Goal: Task Accomplishment & Management: Manage account settings

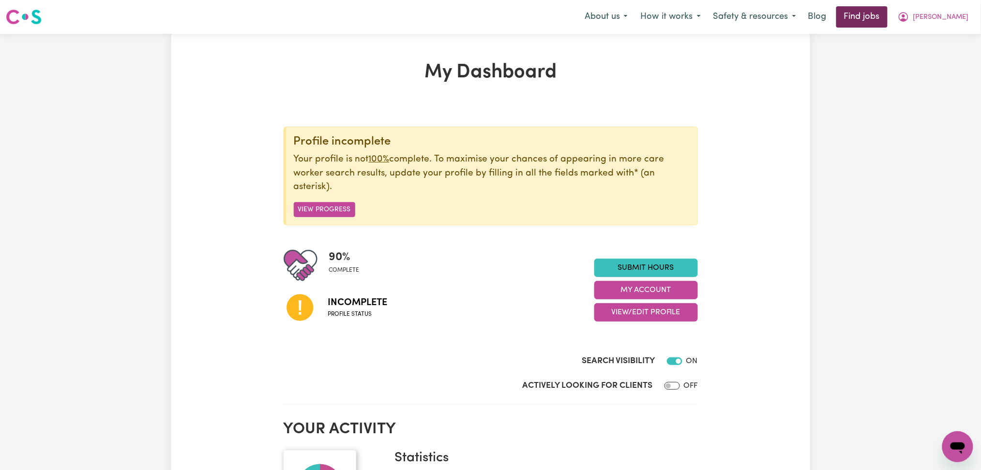
click at [887, 20] on link "Find jobs" at bounding box center [861, 16] width 51 height 21
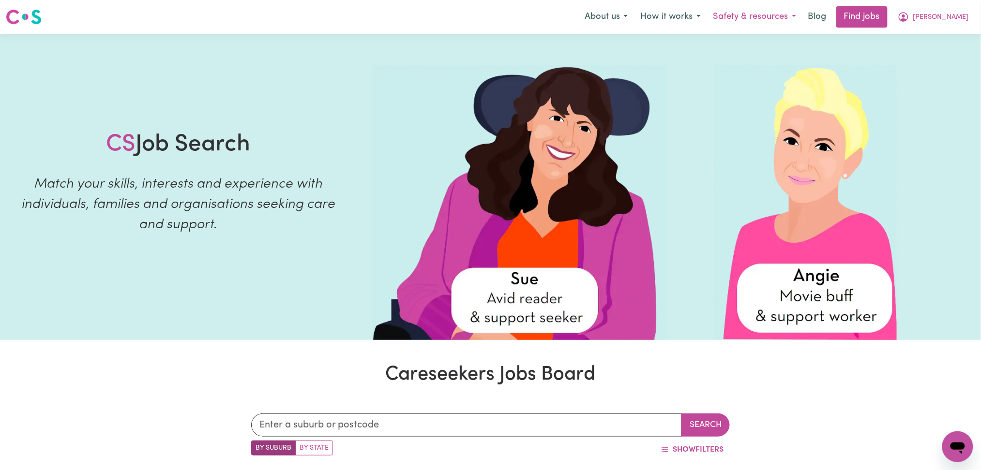
click at [802, 16] on button "Safety & resources" at bounding box center [754, 17] width 95 height 20
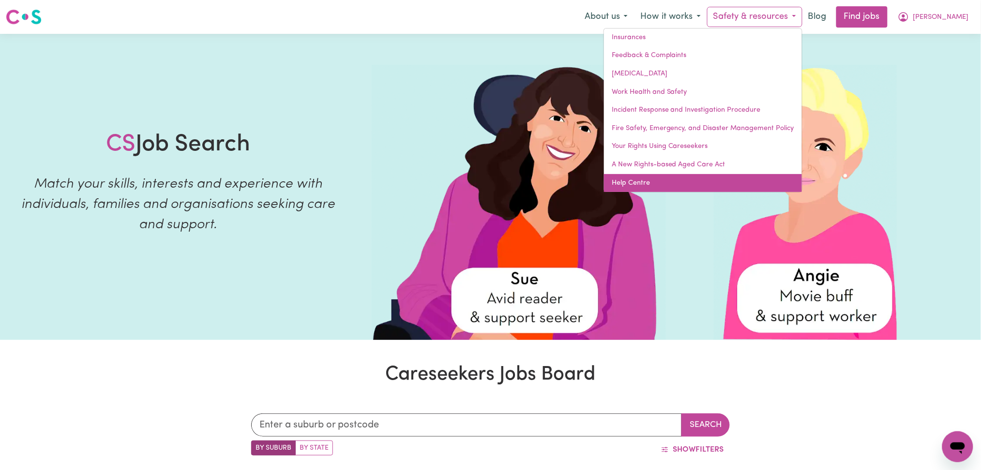
click at [714, 181] on link "Help Centre" at bounding box center [703, 183] width 198 height 18
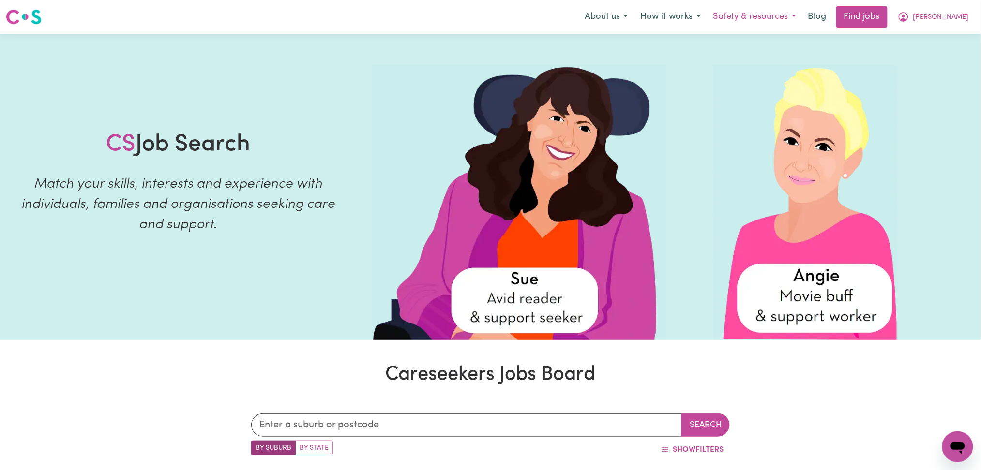
click at [802, 17] on button "Safety & resources" at bounding box center [754, 17] width 95 height 20
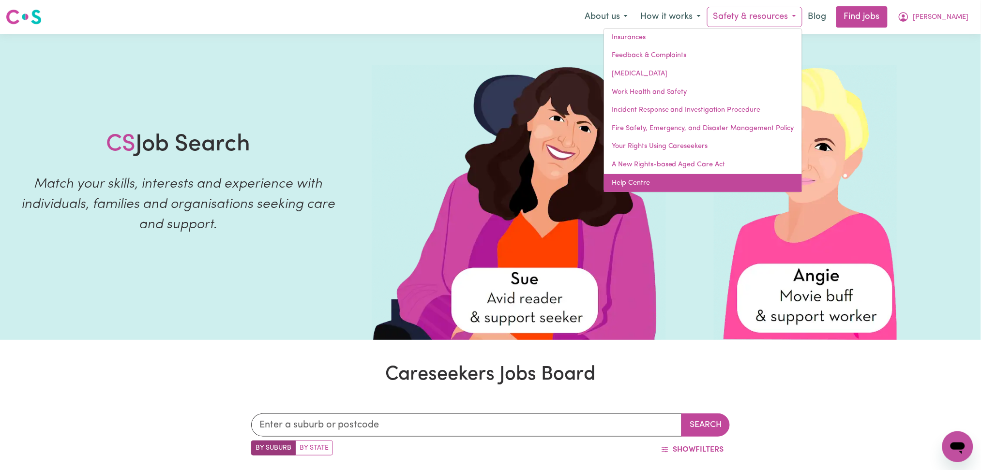
click at [685, 178] on link "Help Centre" at bounding box center [703, 183] width 198 height 18
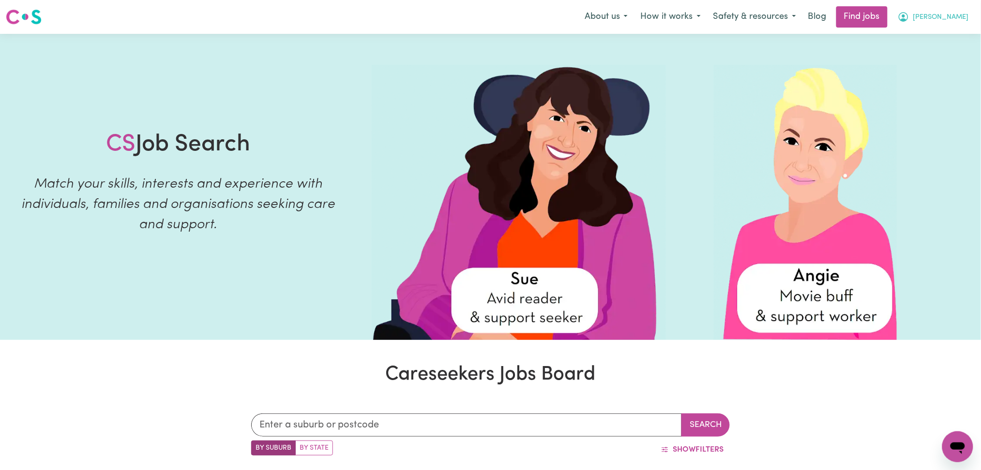
click at [963, 16] on span "[PERSON_NAME]" at bounding box center [941, 17] width 56 height 11
click at [950, 50] on link "My Dashboard" at bounding box center [936, 55] width 76 height 18
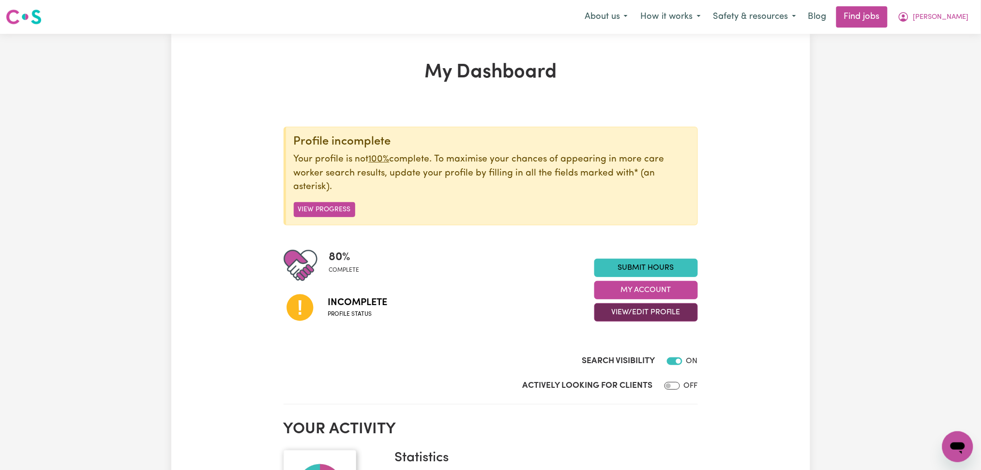
scroll to position [64, 0]
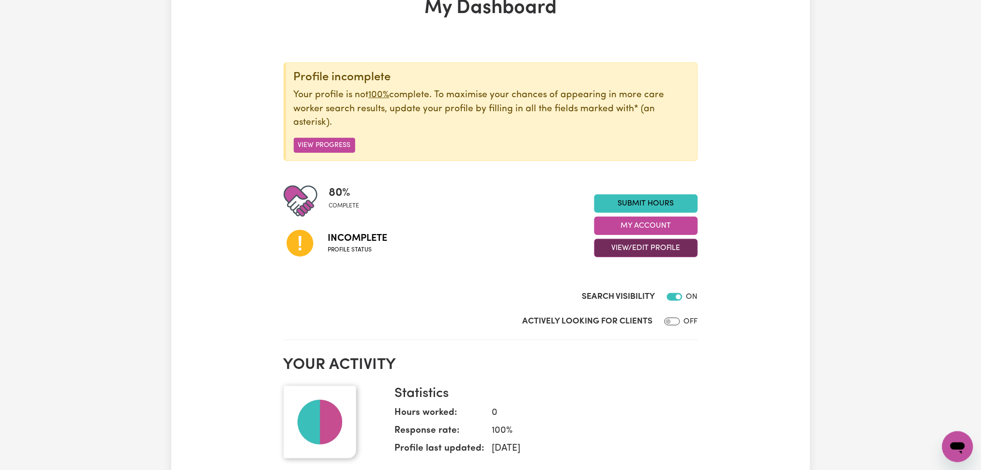
click at [628, 245] on button "View/Edit Profile" at bounding box center [646, 248] width 104 height 18
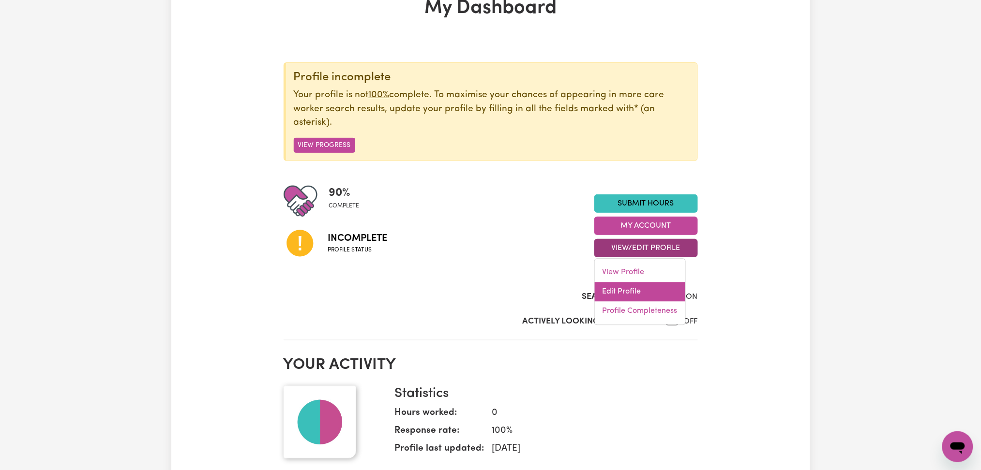
click at [613, 294] on link "Edit Profile" at bounding box center [640, 292] width 90 height 19
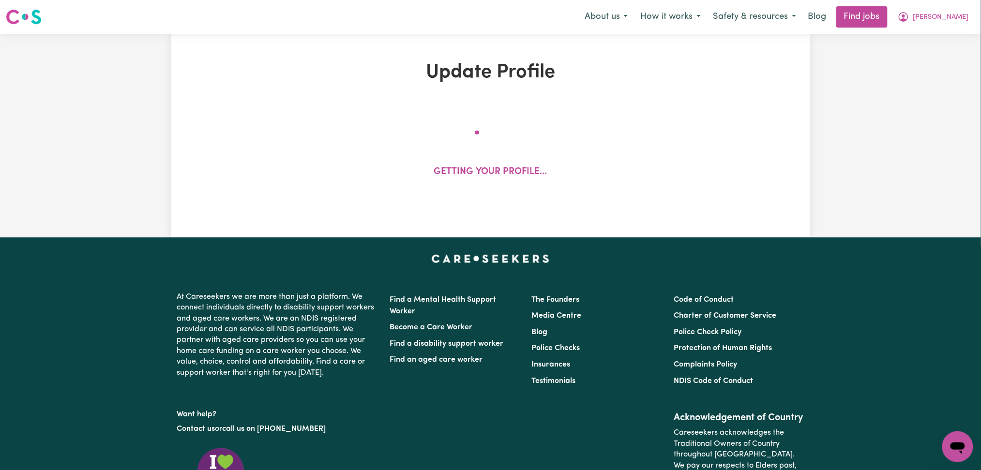
select select "[DEMOGRAPHIC_DATA]"
select select "Australian PR"
select select "Studying a healthcare related degree or qualification"
select select "90"
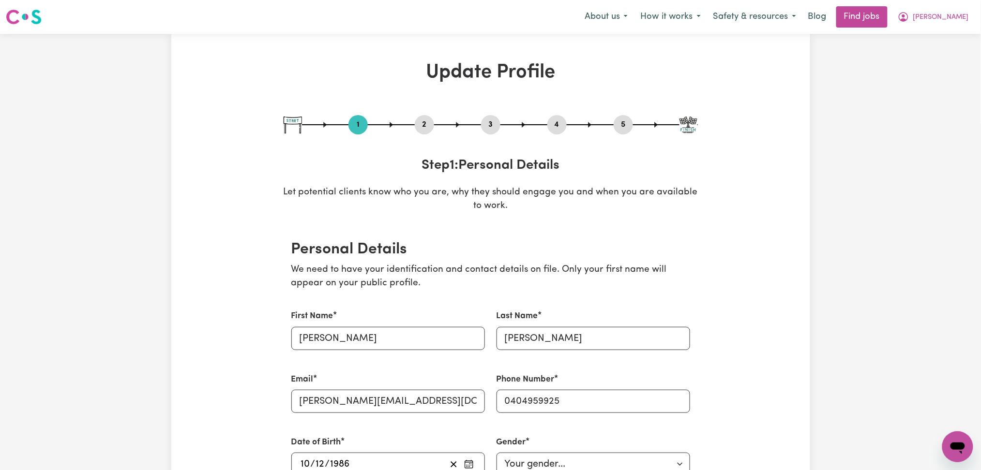
click at [419, 128] on button "2" at bounding box center [424, 125] width 19 height 13
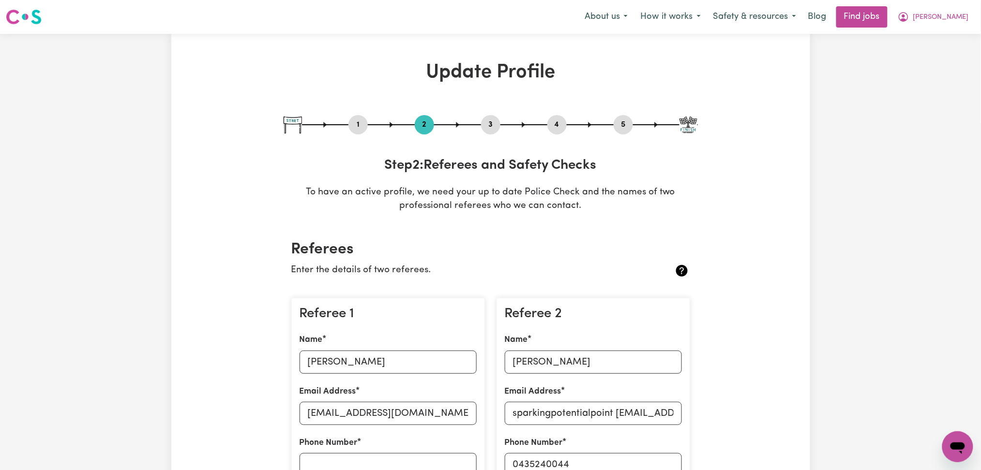
scroll to position [129, 0]
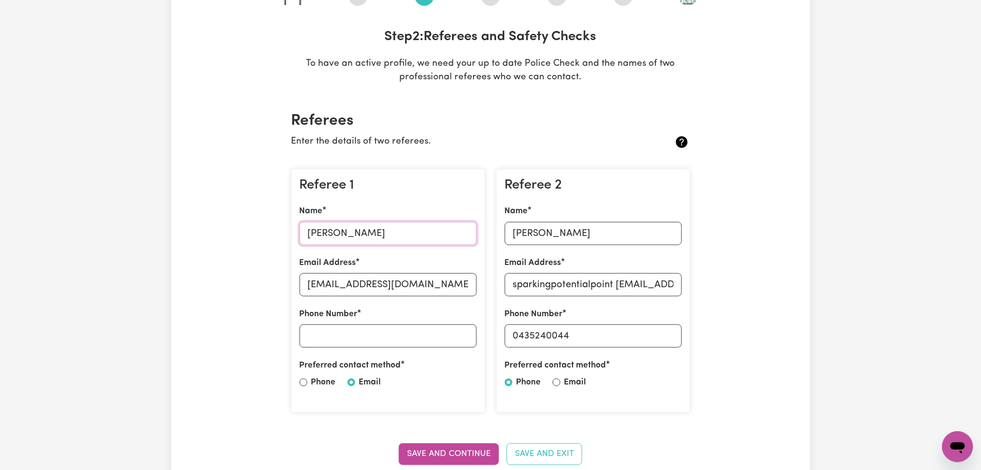
click at [418, 234] on input "[PERSON_NAME]" at bounding box center [388, 233] width 177 height 23
click at [567, 231] on input "[PERSON_NAME]" at bounding box center [593, 233] width 177 height 23
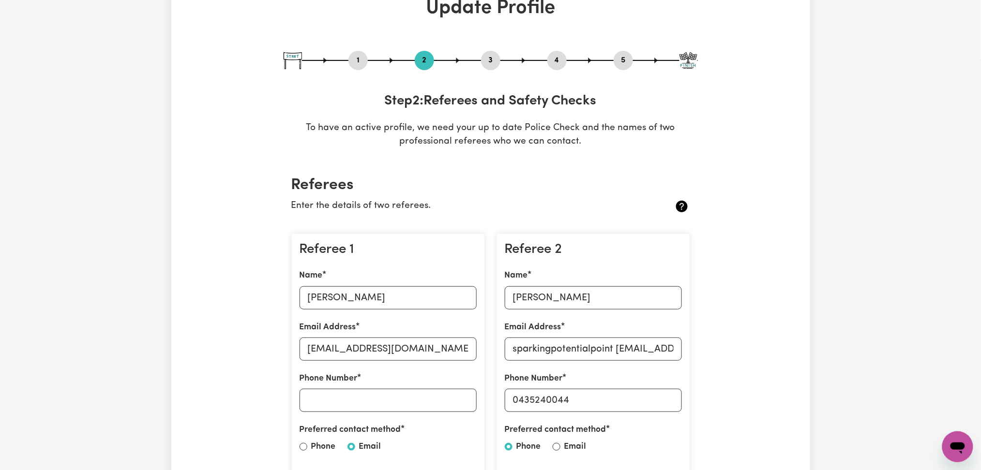
click at [621, 61] on button "5" at bounding box center [623, 60] width 19 height 13
select select "I am providing services privately on my own"
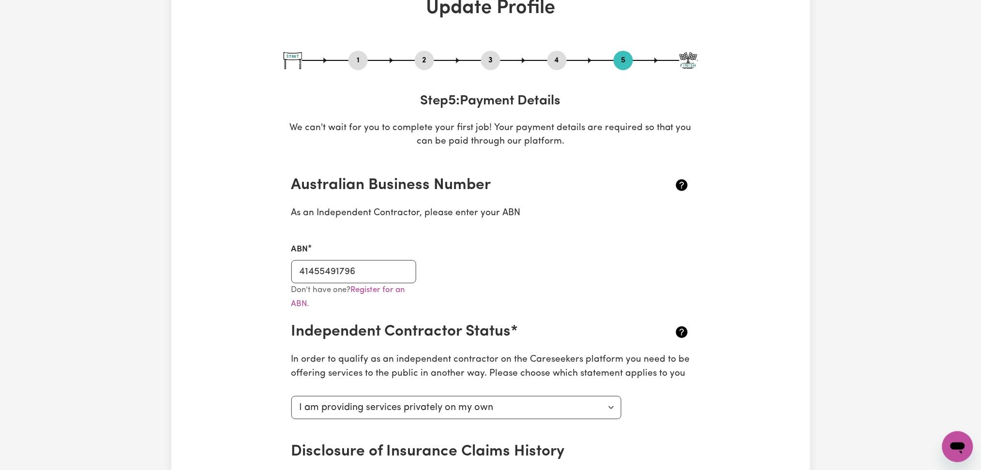
click at [409, 255] on div "ABN 41455491796" at bounding box center [353, 263] width 125 height 40
click at [382, 265] on input "41455491796" at bounding box center [353, 271] width 125 height 23
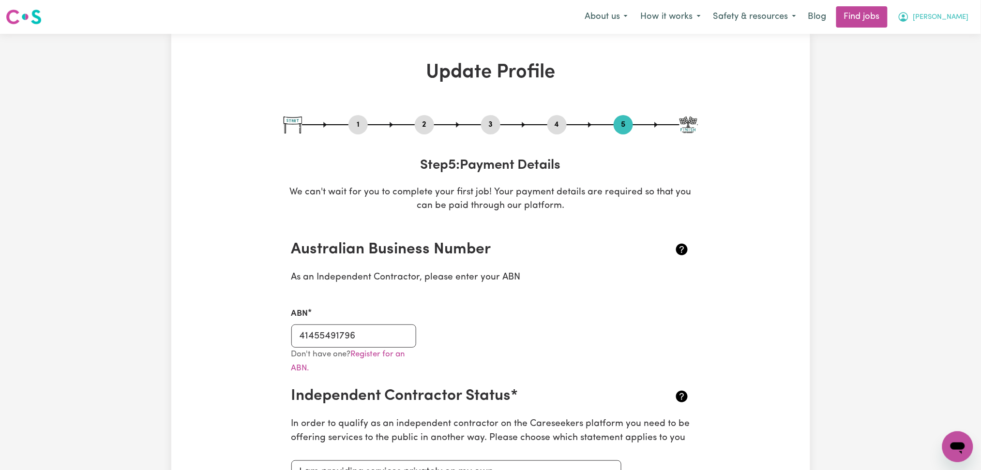
click at [970, 15] on button "[PERSON_NAME]" at bounding box center [933, 17] width 84 height 20
click at [938, 53] on link "My Dashboard" at bounding box center [936, 55] width 76 height 18
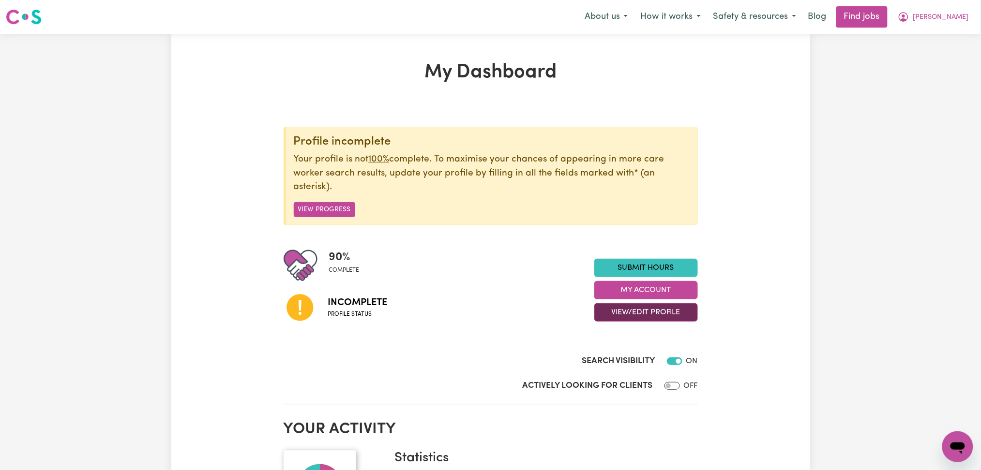
click at [614, 313] on button "View/Edit Profile" at bounding box center [646, 312] width 104 height 18
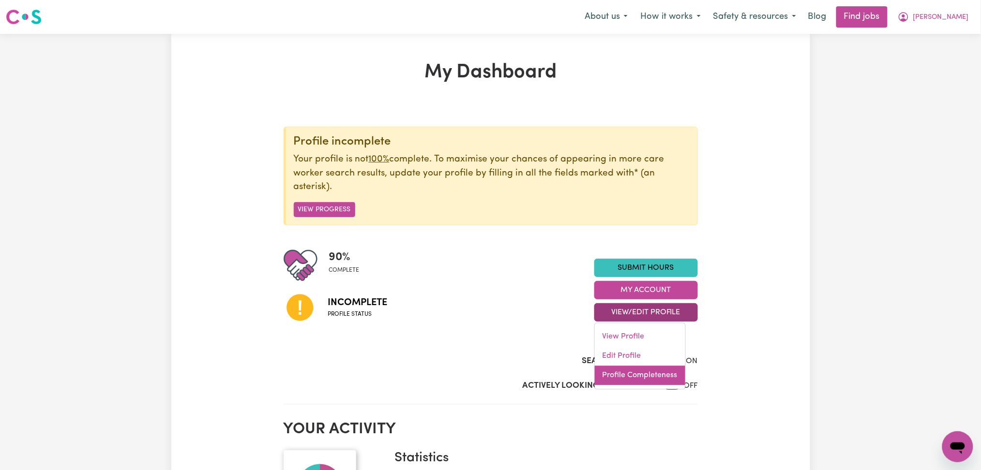
click at [601, 380] on link "Profile Completeness" at bounding box center [640, 375] width 90 height 19
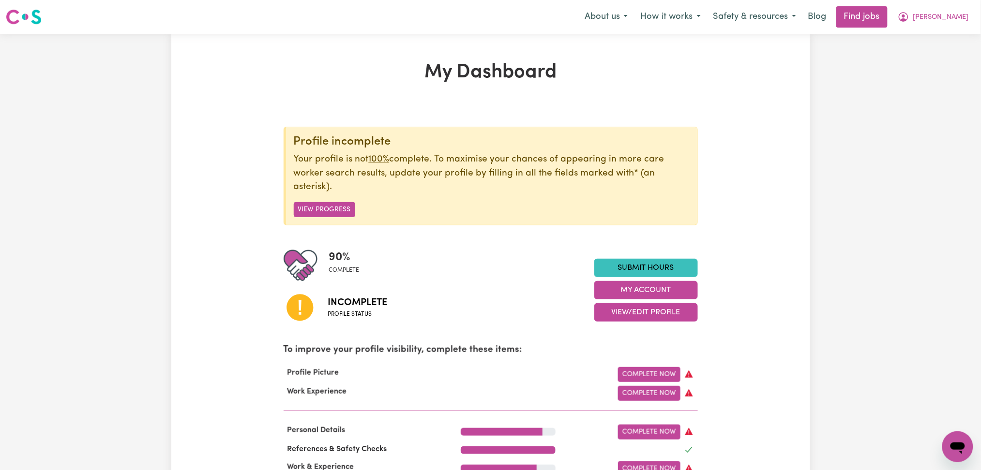
click at [954, 28] on div "Menu About us How it works Safety & resources Blog Find jobs [PERSON_NAME]" at bounding box center [490, 17] width 981 height 22
click at [953, 20] on span "[PERSON_NAME]" at bounding box center [941, 17] width 56 height 11
click at [935, 69] on link "Logout" at bounding box center [936, 74] width 76 height 18
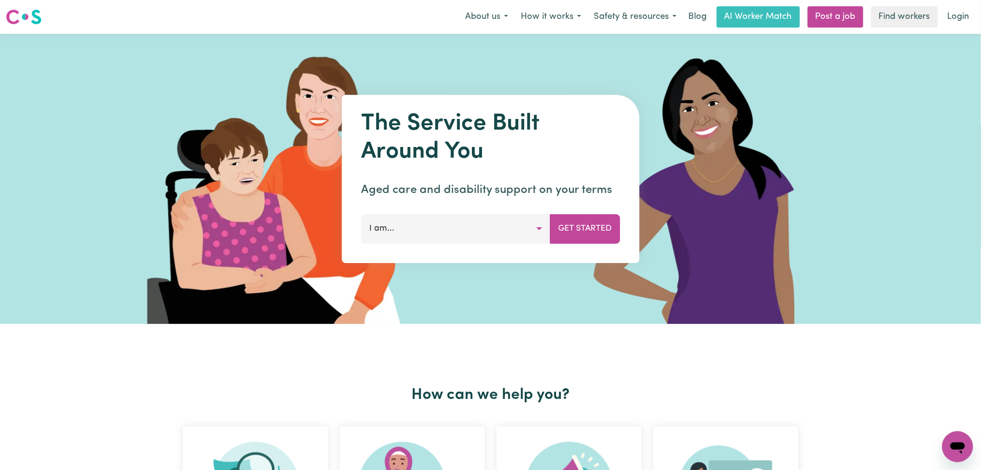
drag, startPoint x: 978, startPoint y: 17, endPoint x: 961, endPoint y: 31, distance: 21.6
click at [976, 18] on div "Menu About us How it works Safety & resources Blog AI Worker Match Post a job F…" at bounding box center [490, 17] width 981 height 22
click at [955, 18] on link "Login" at bounding box center [958, 16] width 33 height 21
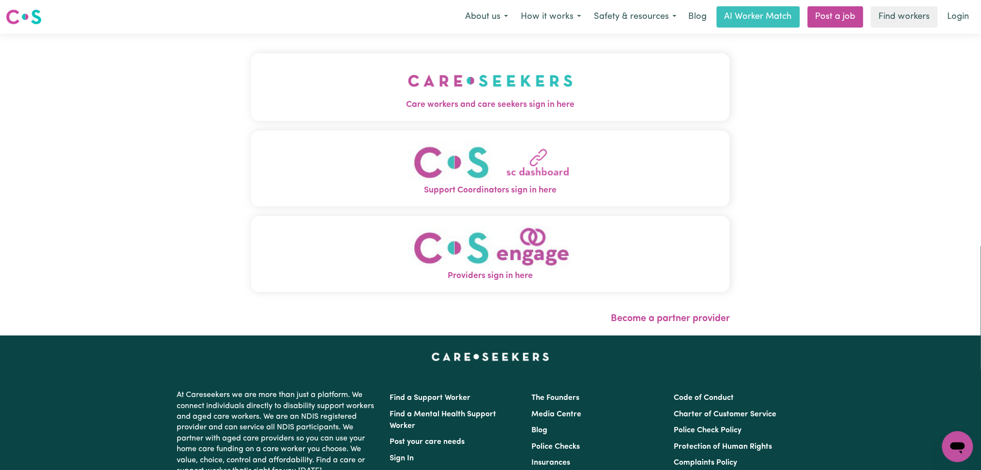
click at [409, 97] on button "Care workers and care seekers sign in here" at bounding box center [490, 87] width 479 height 68
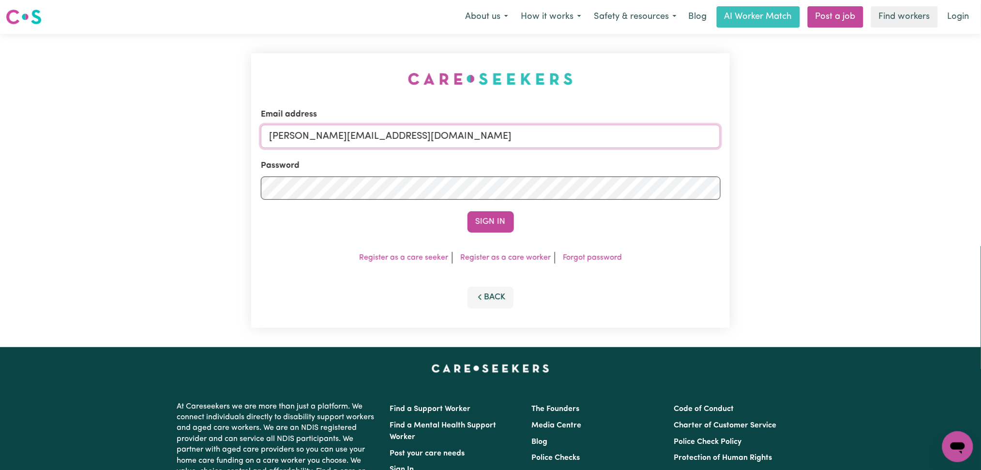
click at [353, 126] on input "[PERSON_NAME][EMAIL_ADDRESS][DOMAIN_NAME]" at bounding box center [491, 136] width 460 height 23
drag, startPoint x: 318, startPoint y: 132, endPoint x: 657, endPoint y: 133, distance: 339.2
click at [657, 133] on input "Superuser~[EMAIL_ADDRESS][DOMAIN_NAME]" at bounding box center [491, 136] width 460 height 23
type input "Superuser~[EMAIL_ADDRESS][DOMAIN_NAME]"
click at [514, 217] on div "Sign In" at bounding box center [491, 221] width 460 height 21
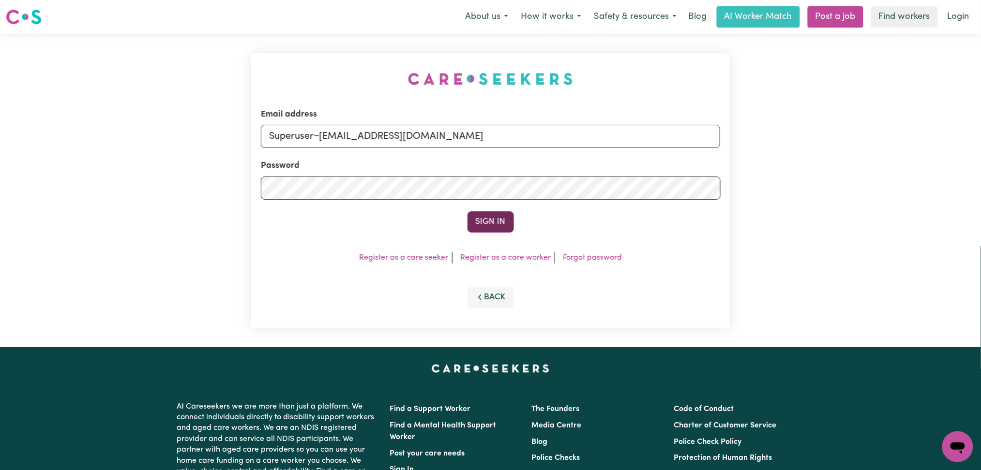
click at [502, 216] on button "Sign In" at bounding box center [490, 221] width 46 height 21
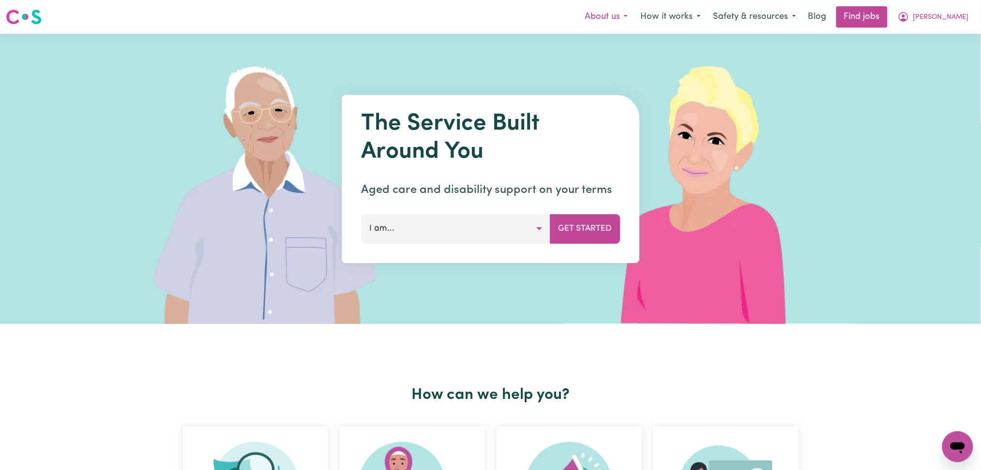
click at [632, 21] on button "About us" at bounding box center [606, 17] width 56 height 20
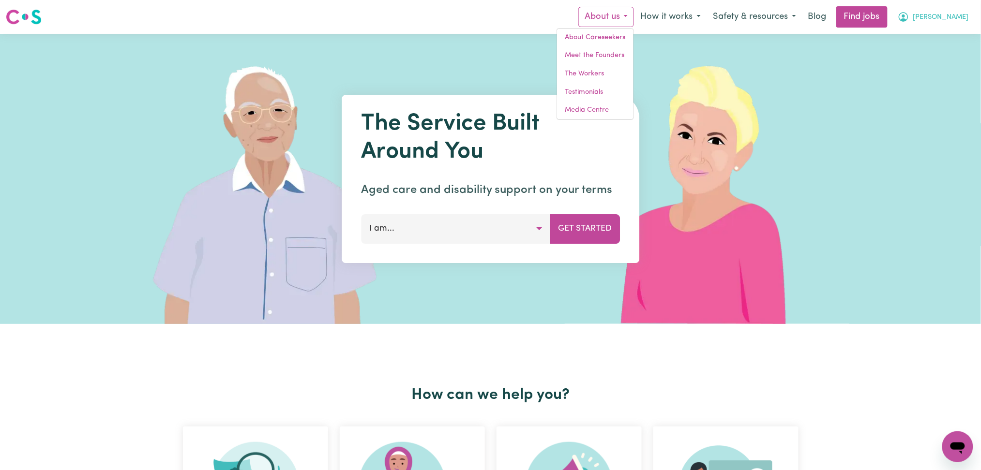
drag, startPoint x: 948, startPoint y: 13, endPoint x: 945, endPoint y: 26, distance: 13.4
click at [948, 14] on button "[PERSON_NAME]" at bounding box center [933, 17] width 84 height 20
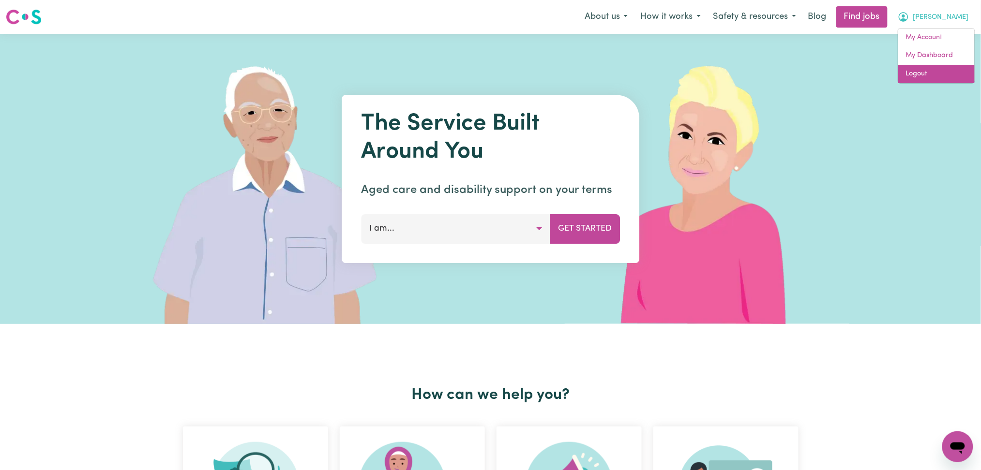
click at [931, 73] on link "Logout" at bounding box center [936, 74] width 76 height 18
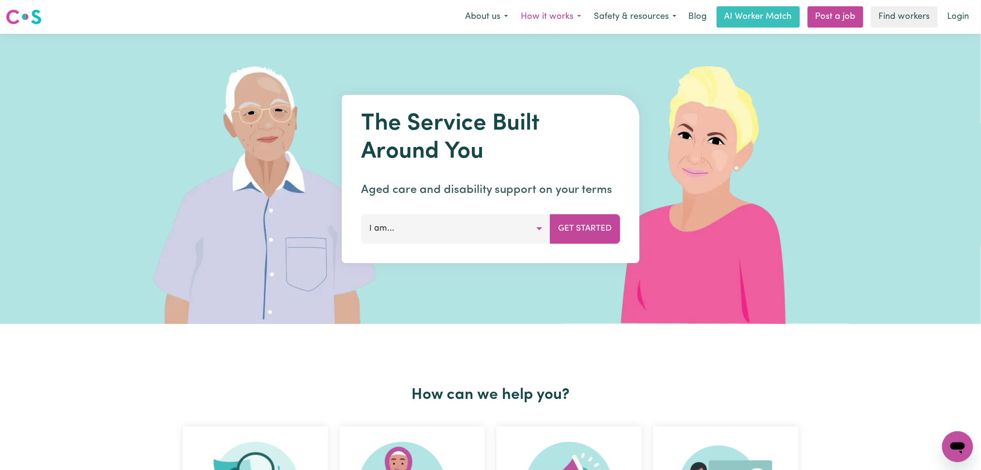
click at [549, 18] on button "How it works" at bounding box center [550, 17] width 73 height 20
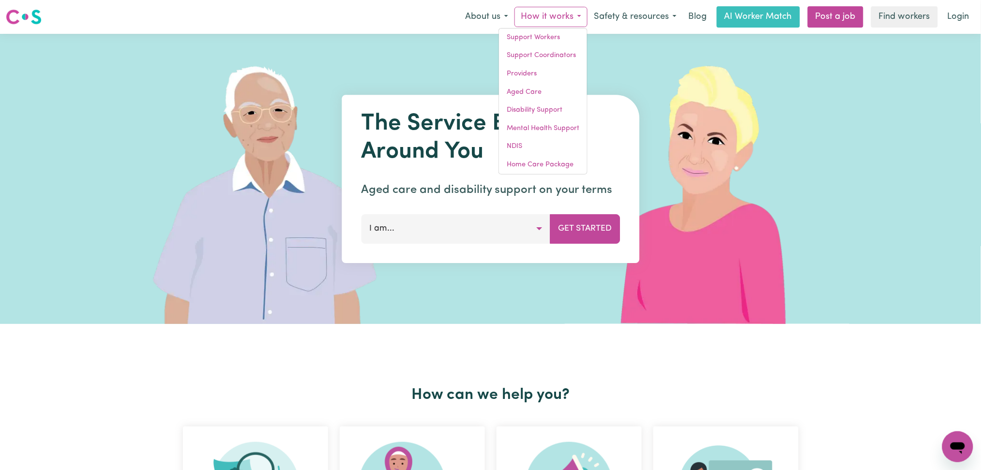
click at [477, 6] on div "About us About Careseekers Meet the Founders The Workers Testimonials Media Cen…" at bounding box center [717, 16] width 516 height 21
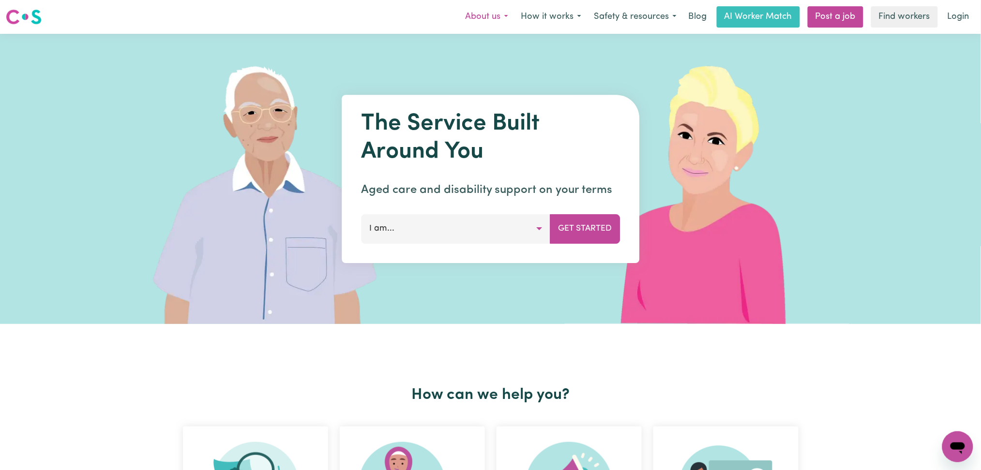
click at [476, 16] on button "About us" at bounding box center [487, 17] width 56 height 20
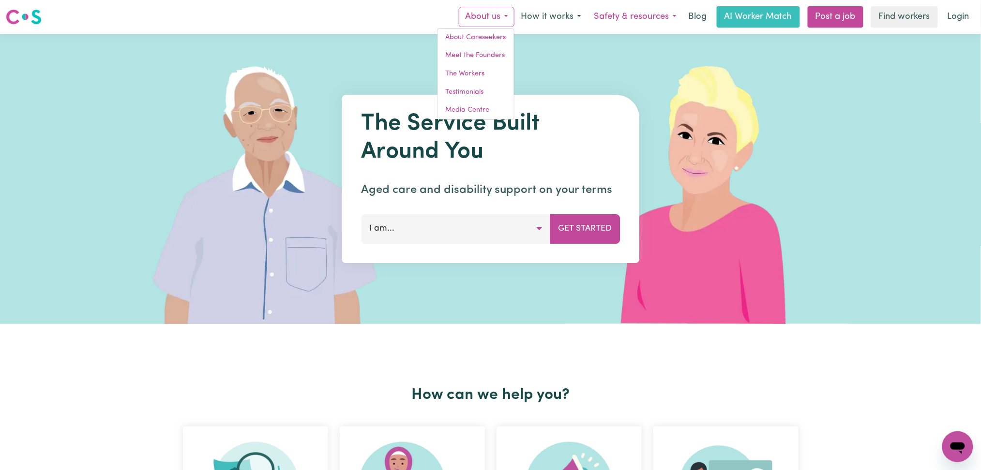
click at [631, 20] on button "Safety & resources" at bounding box center [634, 17] width 95 height 20
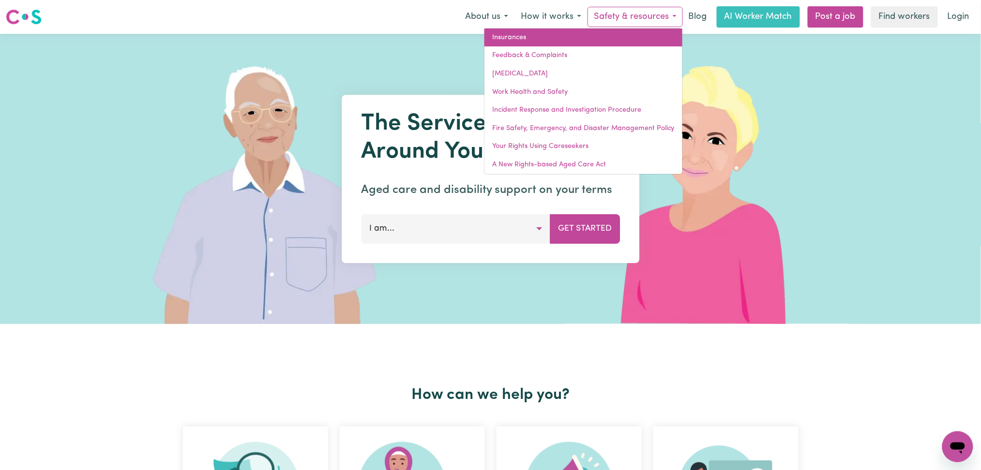
click at [547, 39] on link "Insurances" at bounding box center [583, 38] width 198 height 18
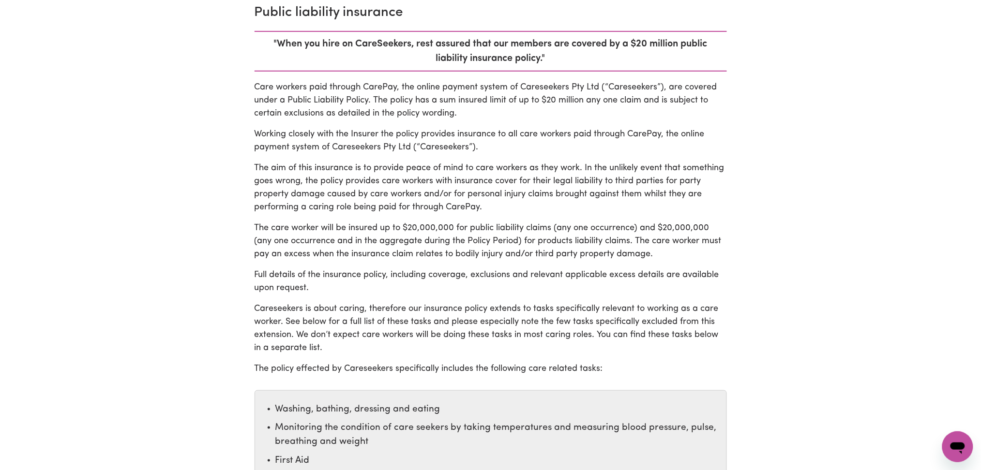
scroll to position [64, 0]
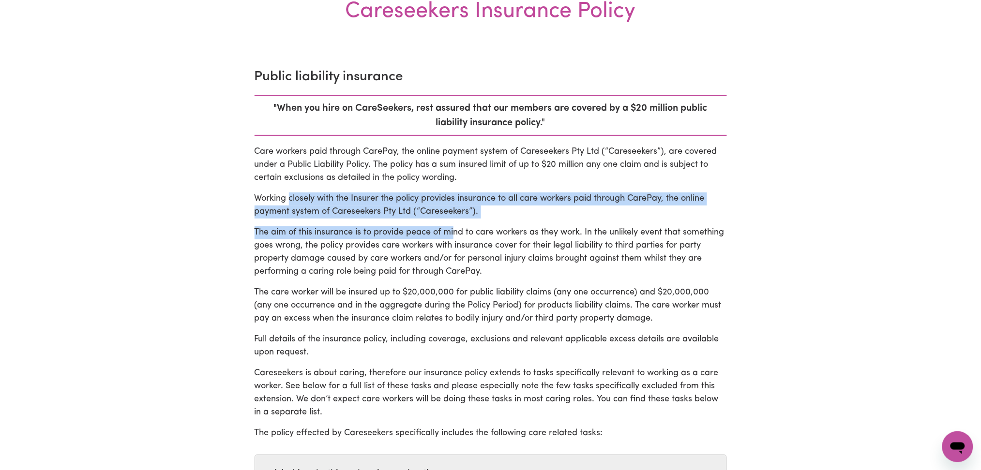
drag, startPoint x: 289, startPoint y: 203, endPoint x: 454, endPoint y: 234, distance: 167.9
click at [324, 193] on p "Working closely with the Insurer the policy provides insurance to all care work…" at bounding box center [491, 206] width 472 height 26
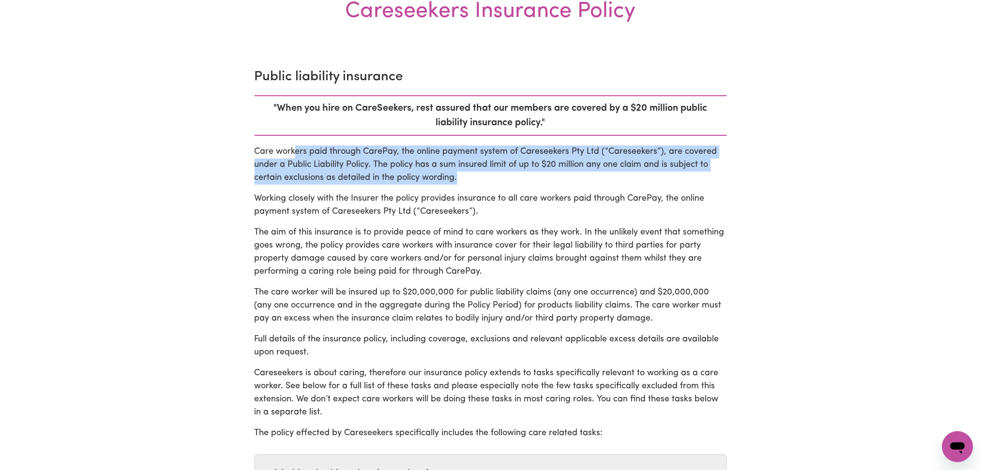
drag, startPoint x: 295, startPoint y: 153, endPoint x: 506, endPoint y: 181, distance: 213.3
click at [506, 181] on p "Care workers paid through CarePay, the online payment system of Careseekers Pty…" at bounding box center [491, 165] width 472 height 39
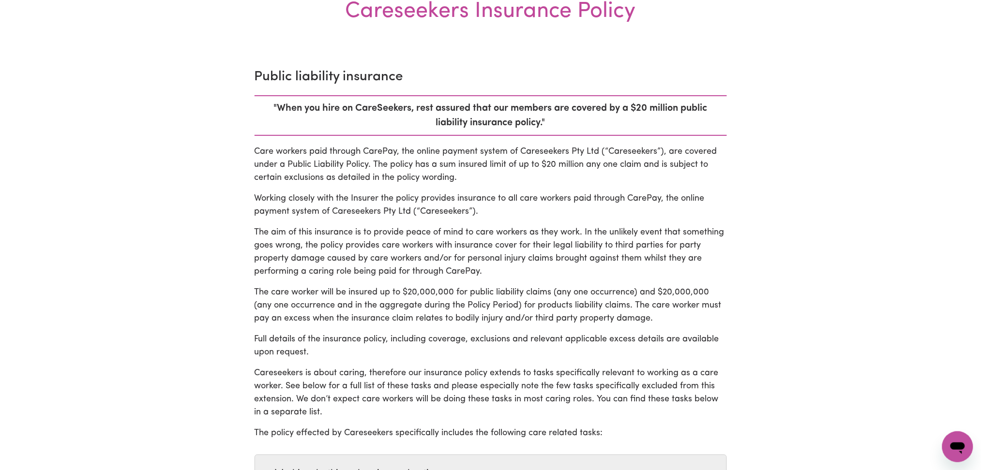
click at [540, 209] on p "Working closely with the Insurer the policy provides insurance to all care work…" at bounding box center [491, 206] width 472 height 26
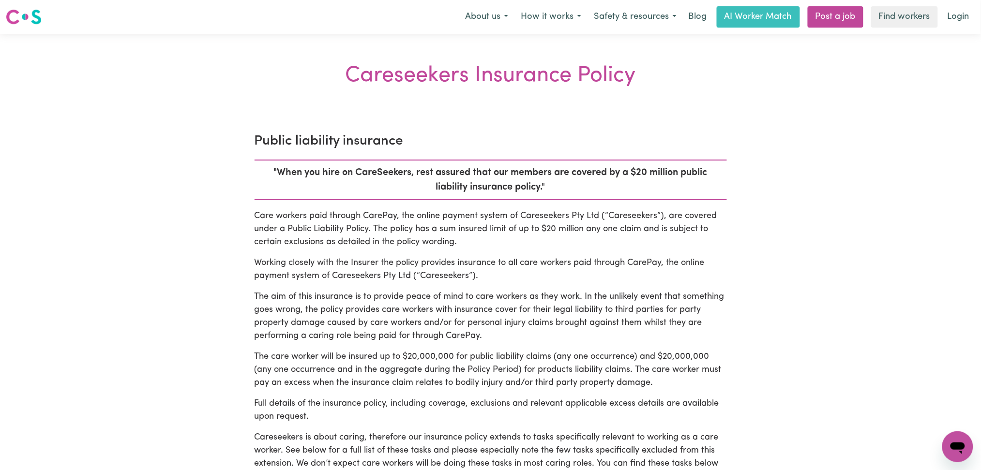
drag, startPoint x: 295, startPoint y: 285, endPoint x: 288, endPoint y: 285, distance: 6.8
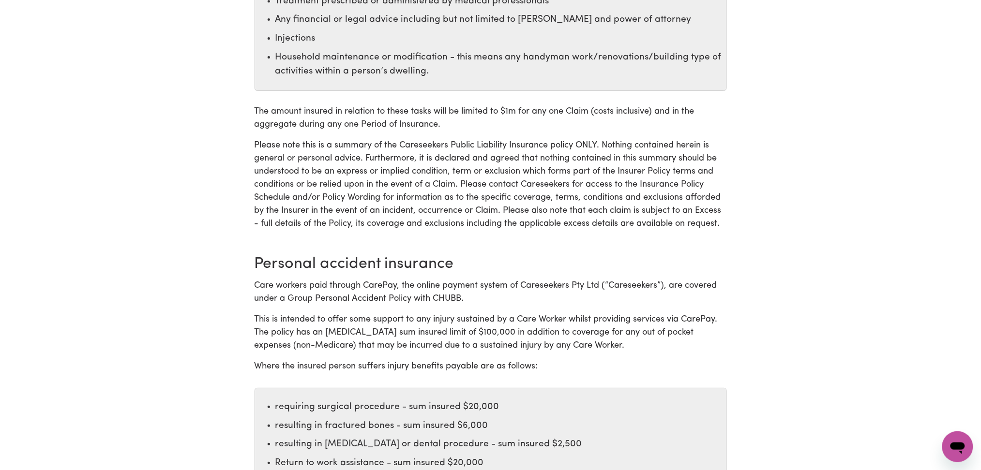
scroll to position [1226, 0]
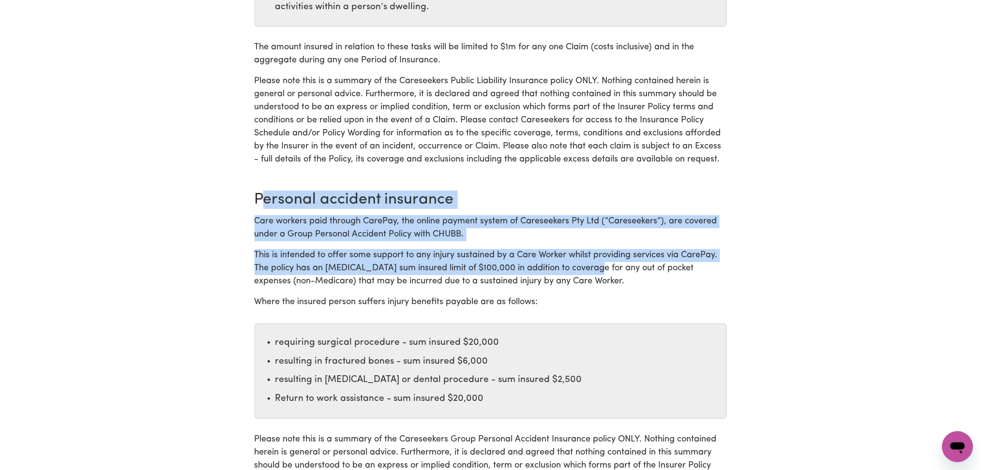
drag, startPoint x: 262, startPoint y: 196, endPoint x: 588, endPoint y: 270, distance: 334.9
click at [588, 270] on div "Personal accident insurance Care workers paid through CarePay, the online payme…" at bounding box center [491, 364] width 472 height 347
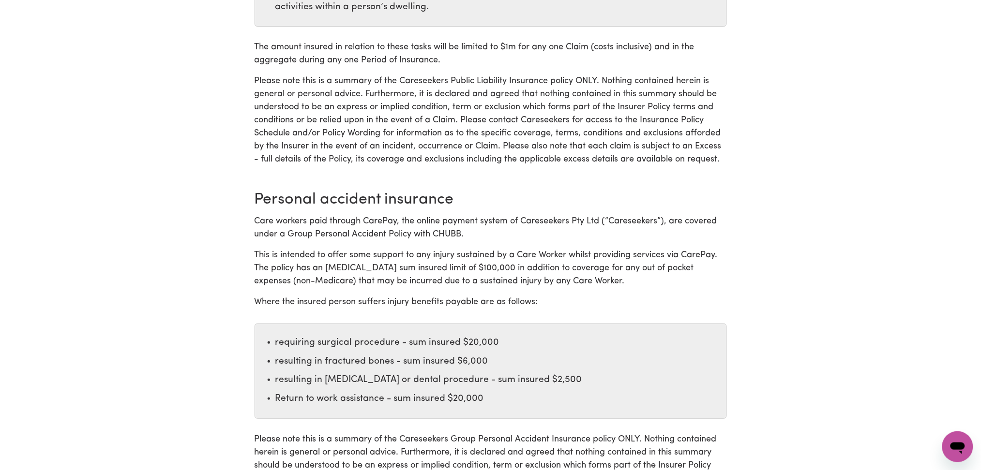
click at [593, 274] on p "This is intended to offer some support to any injury sustained by a Care Worker…" at bounding box center [491, 268] width 472 height 39
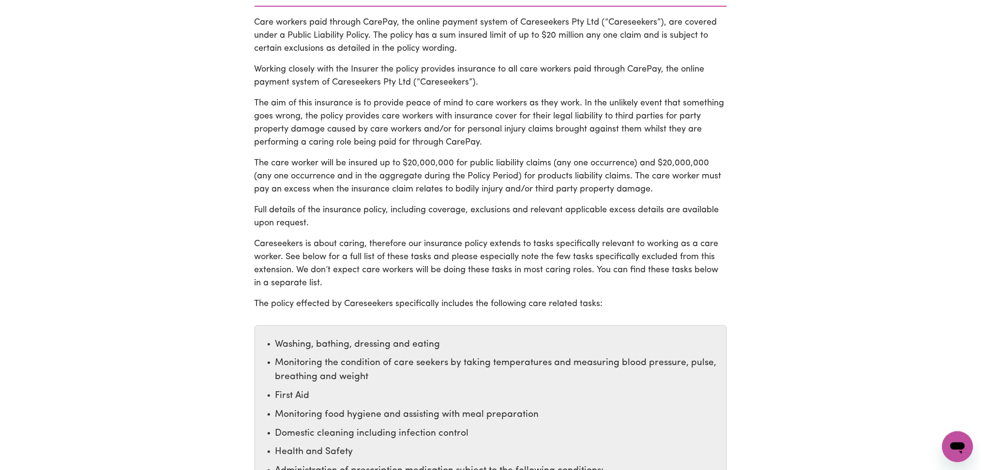
scroll to position [129, 0]
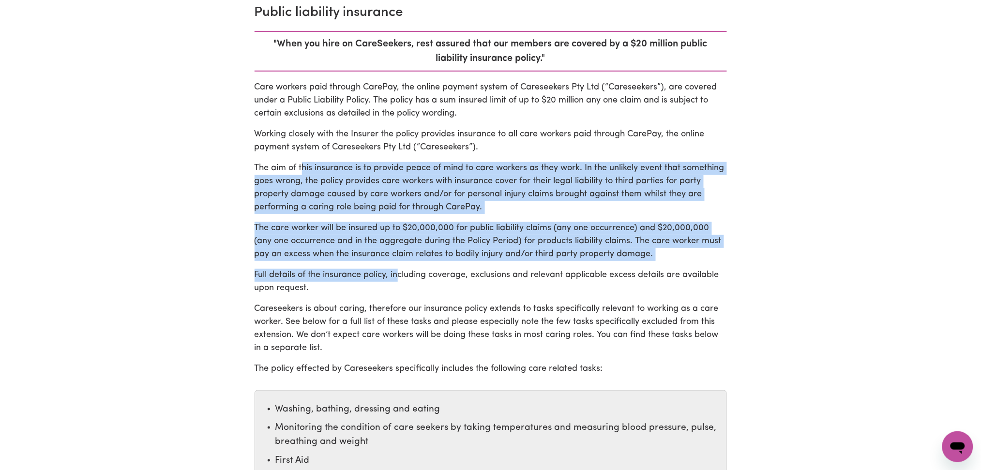
drag, startPoint x: 304, startPoint y: 153, endPoint x: 403, endPoint y: 281, distance: 160.8
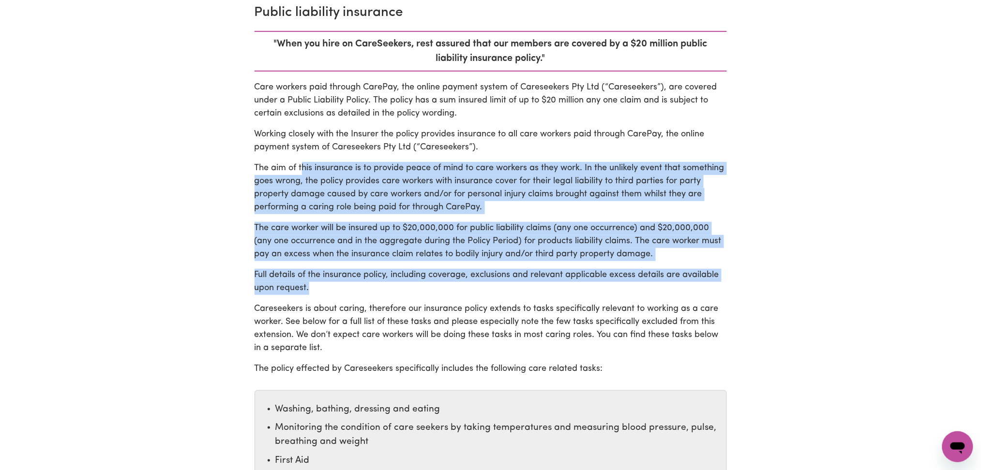
click at [416, 292] on p "Full details of the insurance policy, including coverage, exclusions and releva…" at bounding box center [491, 282] width 472 height 26
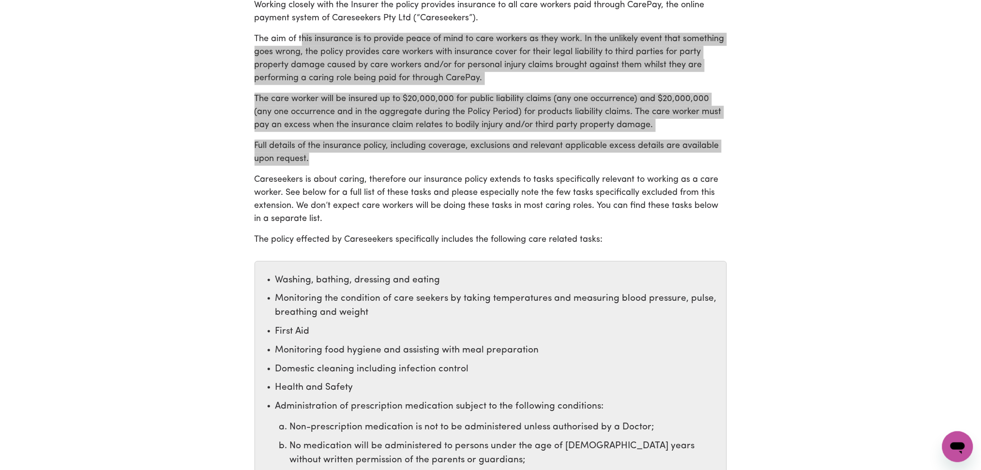
scroll to position [0, 0]
